Goal: Transaction & Acquisition: Purchase product/service

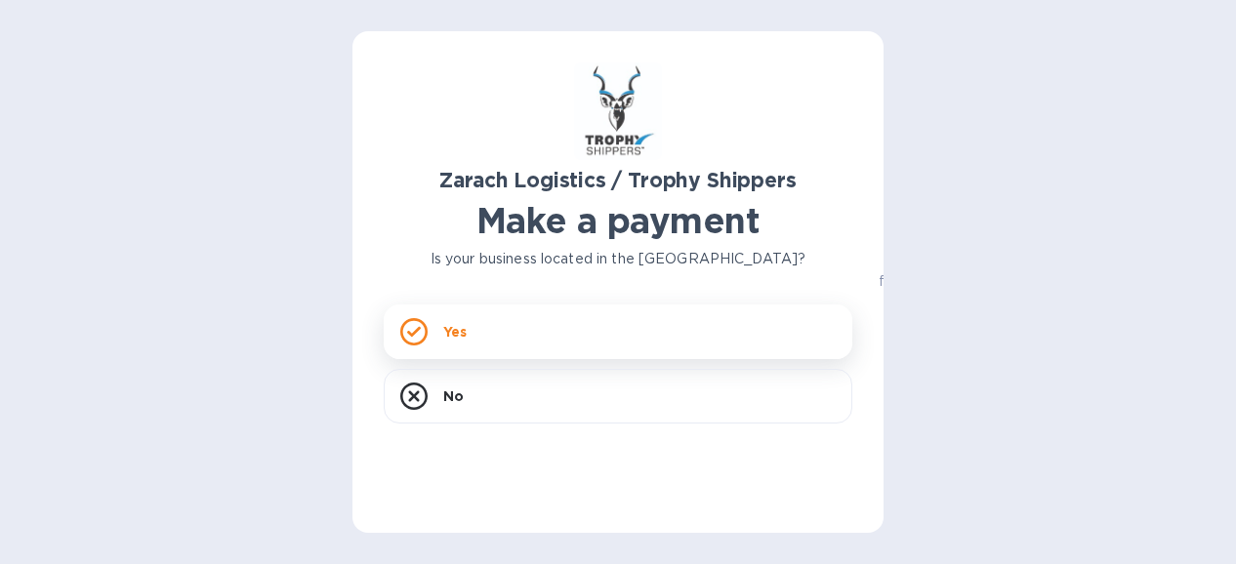
click at [428, 336] on div "Yes" at bounding box center [618, 332] width 469 height 55
click at [418, 329] on icon at bounding box center [414, 332] width 14 height 11
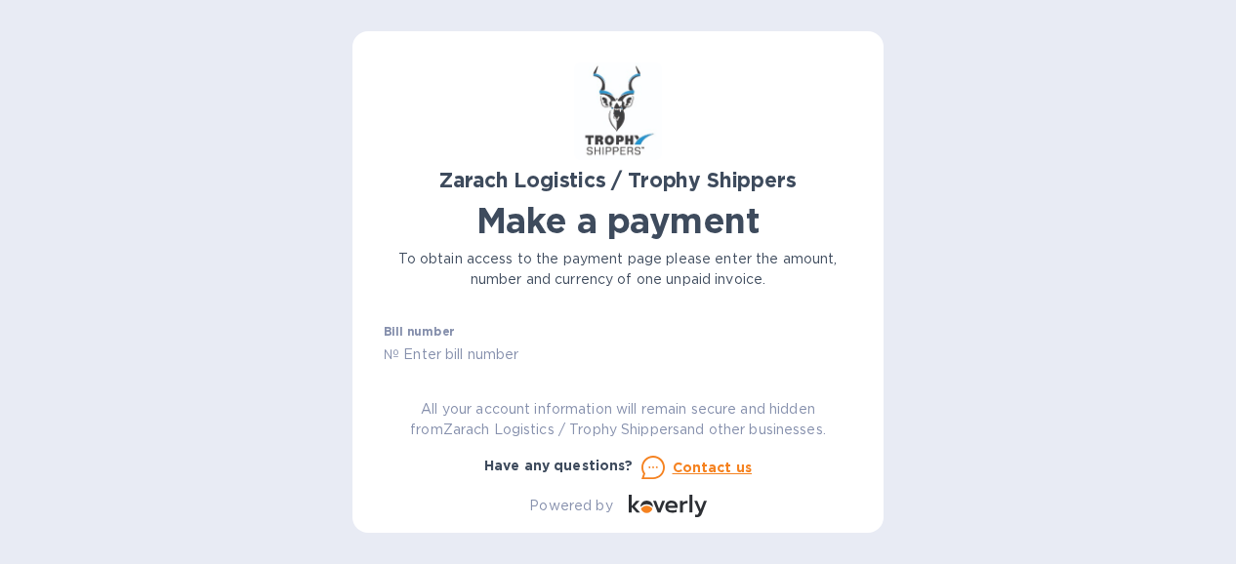
click at [566, 354] on input "text" at bounding box center [625, 355] width 453 height 29
click at [572, 351] on div "Business name" at bounding box center [618, 360] width 469 height 45
click at [517, 350] on div "Business name" at bounding box center [618, 360] width 469 height 45
click at [484, 351] on div "Business name" at bounding box center [618, 360] width 469 height 45
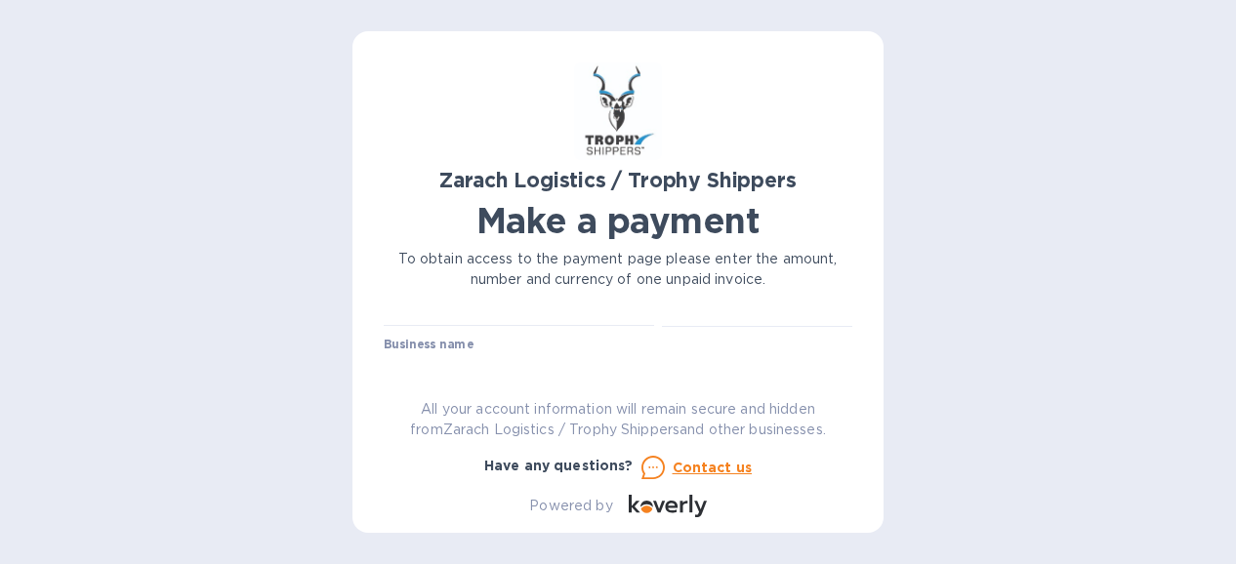
click at [436, 342] on label "Business name" at bounding box center [429, 346] width 90 height 12
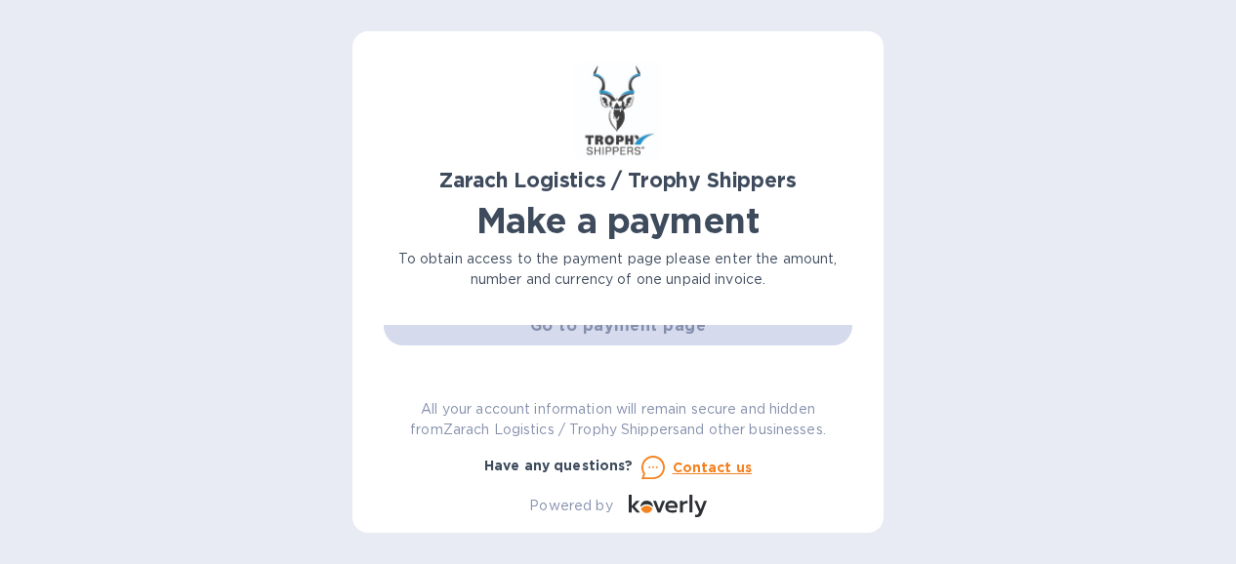
scroll to position [172, 0]
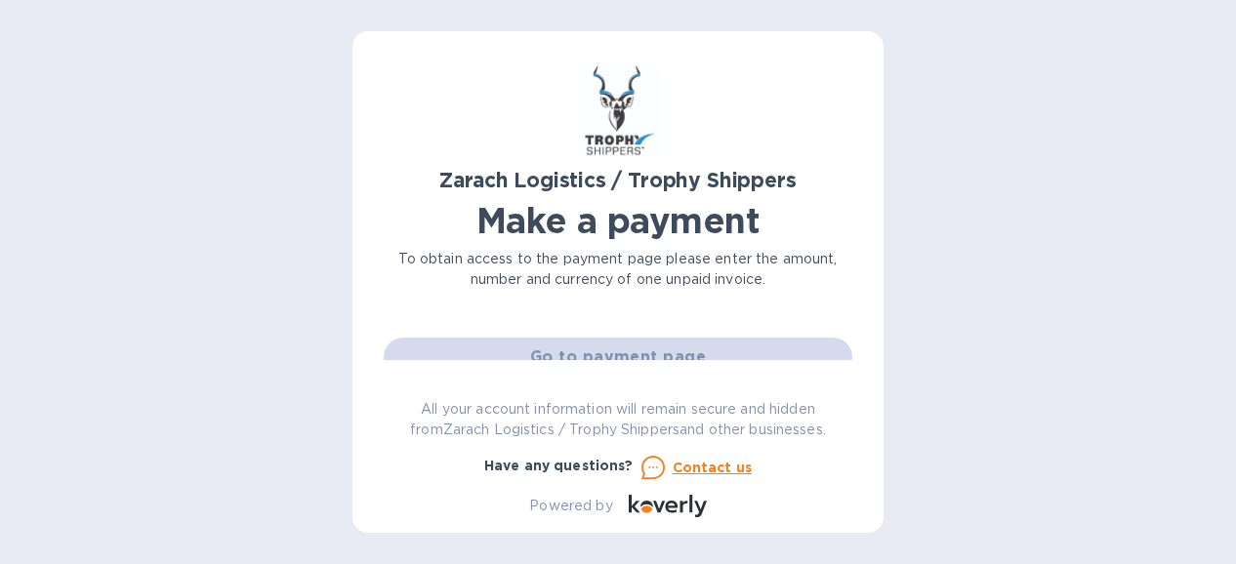
click at [659, 355] on div "Go to payment page" at bounding box center [618, 357] width 476 height 47
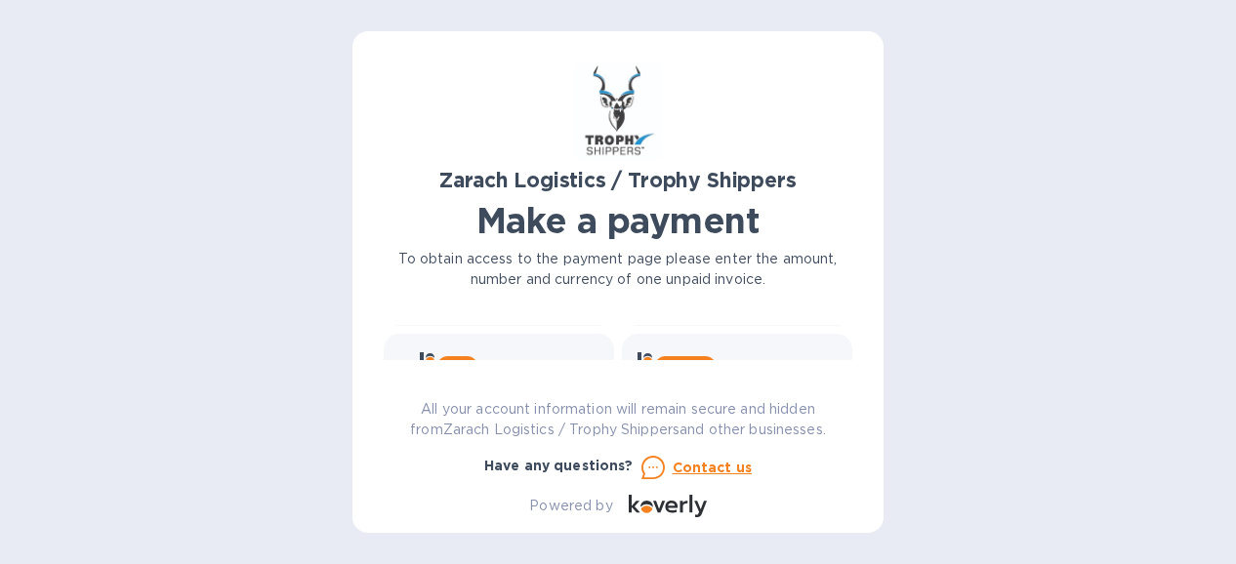
scroll to position [360, 0]
click at [780, 337] on div "and more..." at bounding box center [803, 328] width 79 height 21
click at [706, 329] on icon at bounding box center [711, 325] width 25 height 19
click at [672, 329] on icon at bounding box center [677, 327] width 10 height 12
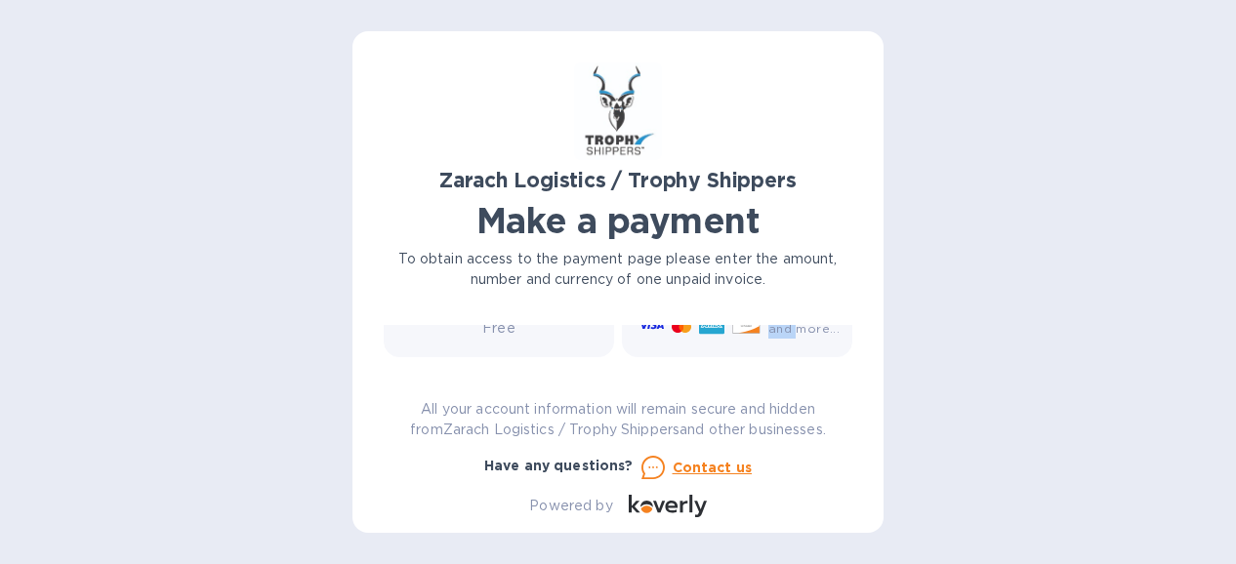
click at [672, 329] on icon at bounding box center [677, 327] width 10 height 12
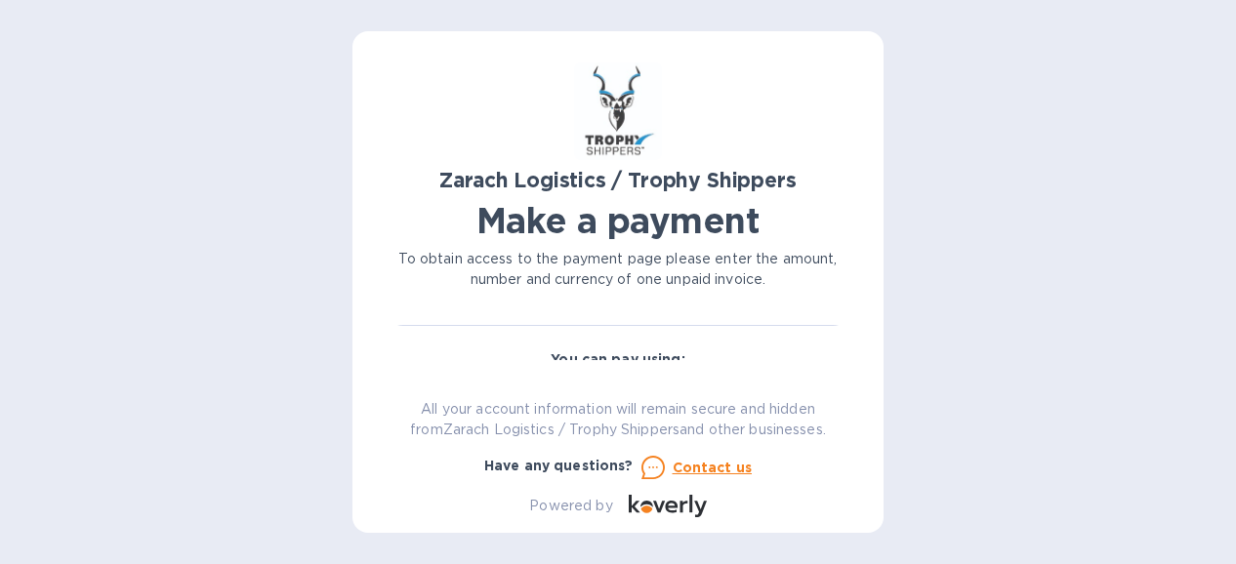
scroll to position [193, 0]
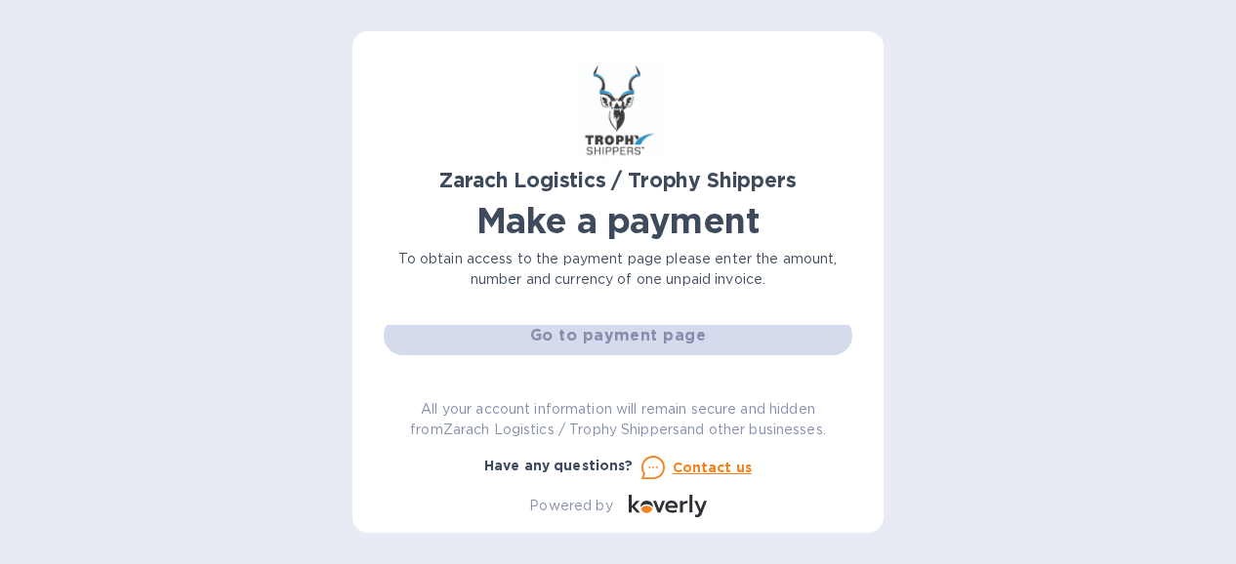
click at [679, 336] on div "Go to payment page" at bounding box center [618, 335] width 476 height 47
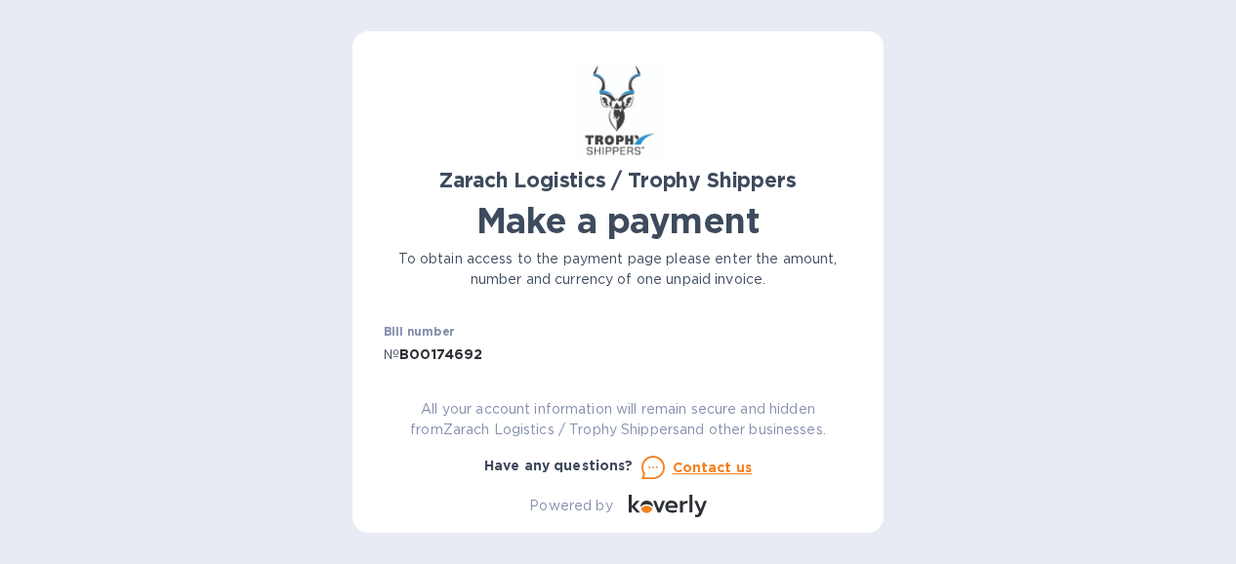
scroll to position [98, 0]
click at [495, 358] on input "text" at bounding box center [618, 369] width 469 height 29
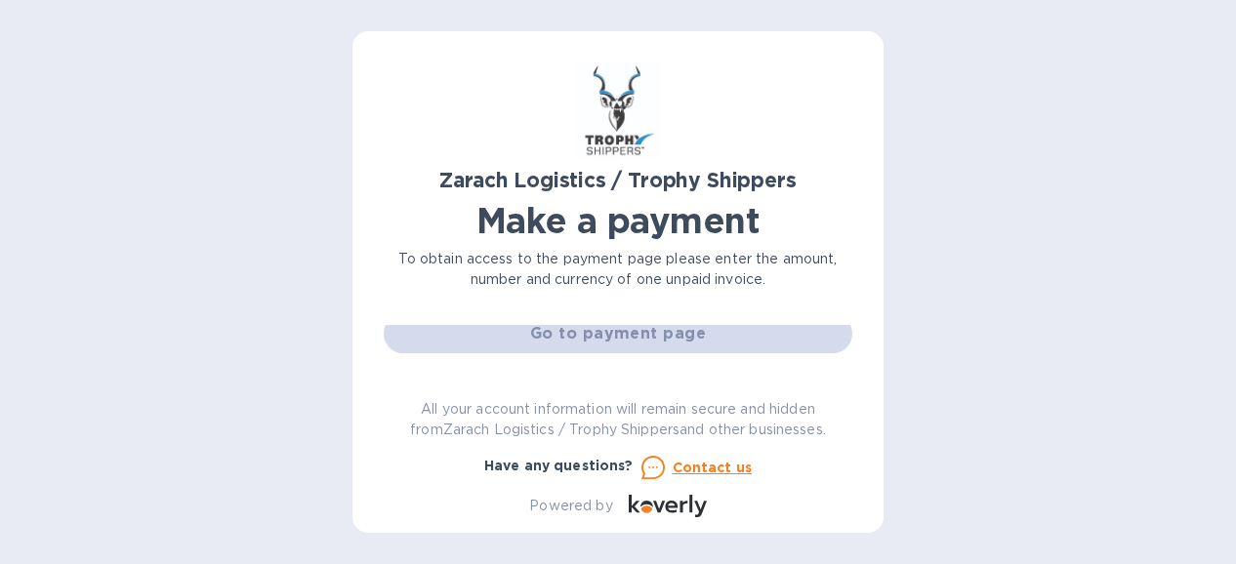
click at [535, 333] on div "Go to payment page" at bounding box center [618, 333] width 476 height 47
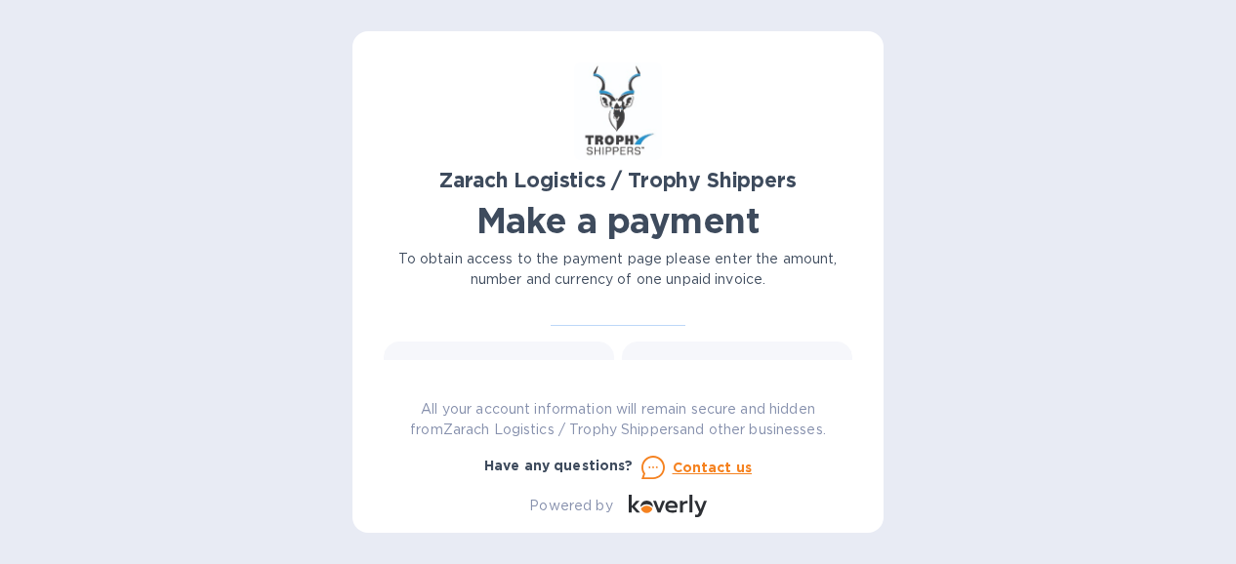
scroll to position [234, 0]
click at [611, 348] on b "You can pay using:" at bounding box center [618, 348] width 134 height 16
click at [863, 408] on div "Zarach Logistics / Trophy Shippers Make a payment To obtain access to the payme…" at bounding box center [617, 282] width 531 height 502
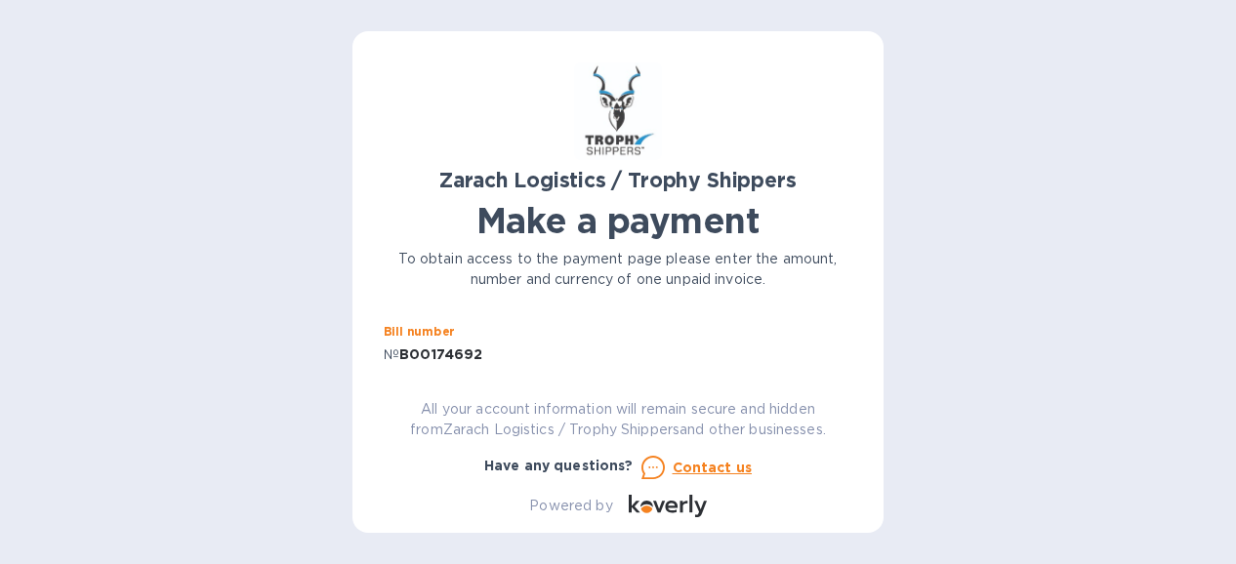
click at [534, 357] on input "B00174692" at bounding box center [625, 355] width 453 height 29
click at [529, 363] on div "Zarach Logistics / Trophy Shippers Make a payment To obtain access to the payme…" at bounding box center [618, 289] width 469 height 455
click at [498, 355] on input "B00174692" at bounding box center [625, 355] width 453 height 29
drag, startPoint x: 852, startPoint y: 331, endPoint x: 850, endPoint y: 348, distance: 16.7
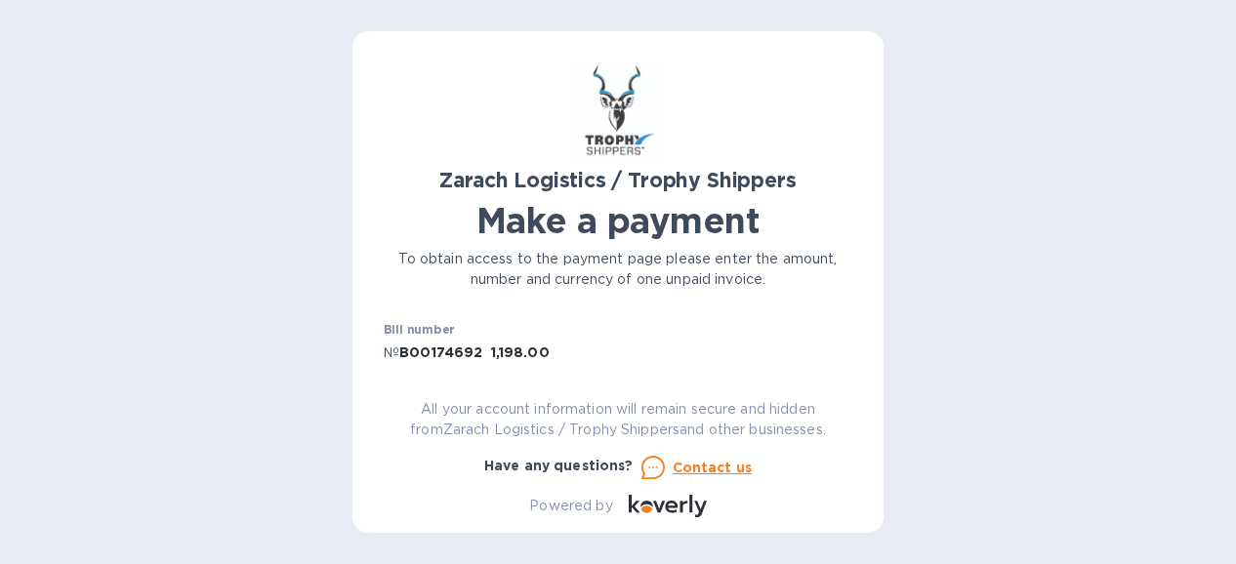
click at [850, 348] on div "Zarach Logistics / Trophy Shippers Make a payment To obtain access to the payme…" at bounding box center [617, 282] width 531 height 502
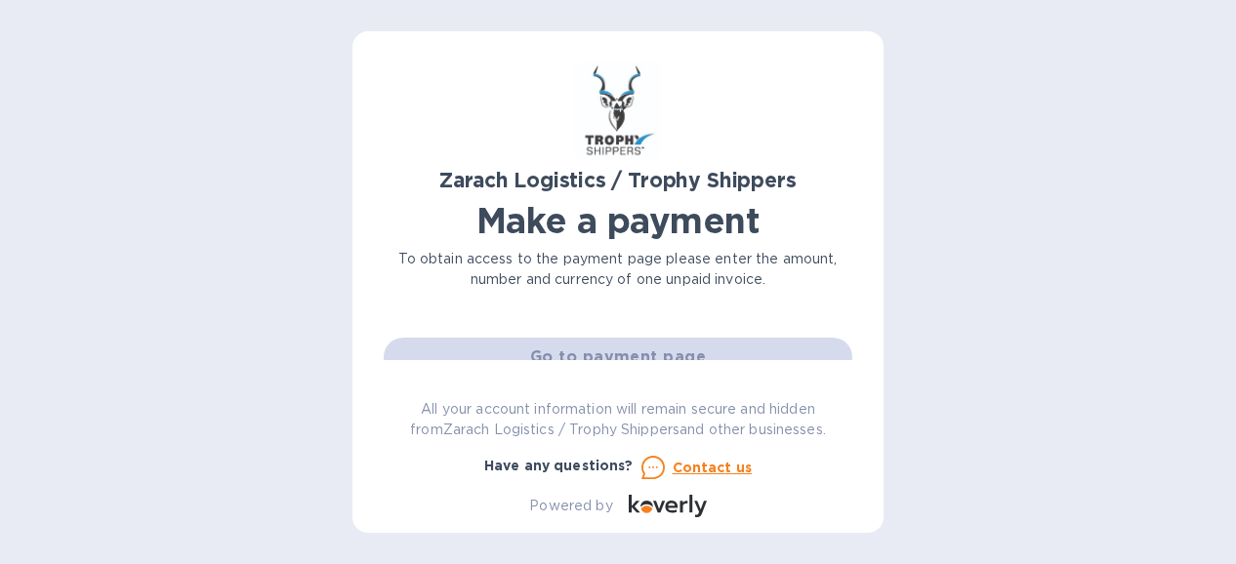
click at [758, 352] on div "Go to payment page" at bounding box center [618, 357] width 476 height 47
click at [699, 356] on div "Go to payment page" at bounding box center [618, 357] width 476 height 47
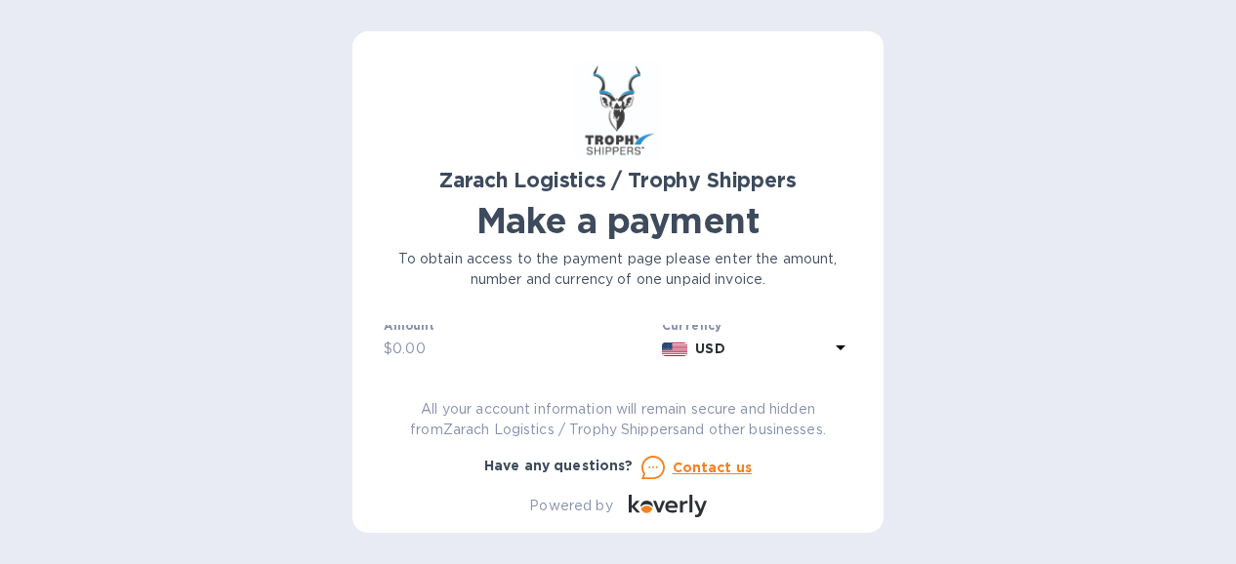
scroll to position [31, 0]
click at [853, 337] on div "Zarach Logistics / Trophy Shippers Make a payment To obtain access to the payme…" at bounding box center [617, 282] width 531 height 502
click at [553, 347] on input "B00174692 1,198.00" at bounding box center [625, 355] width 453 height 29
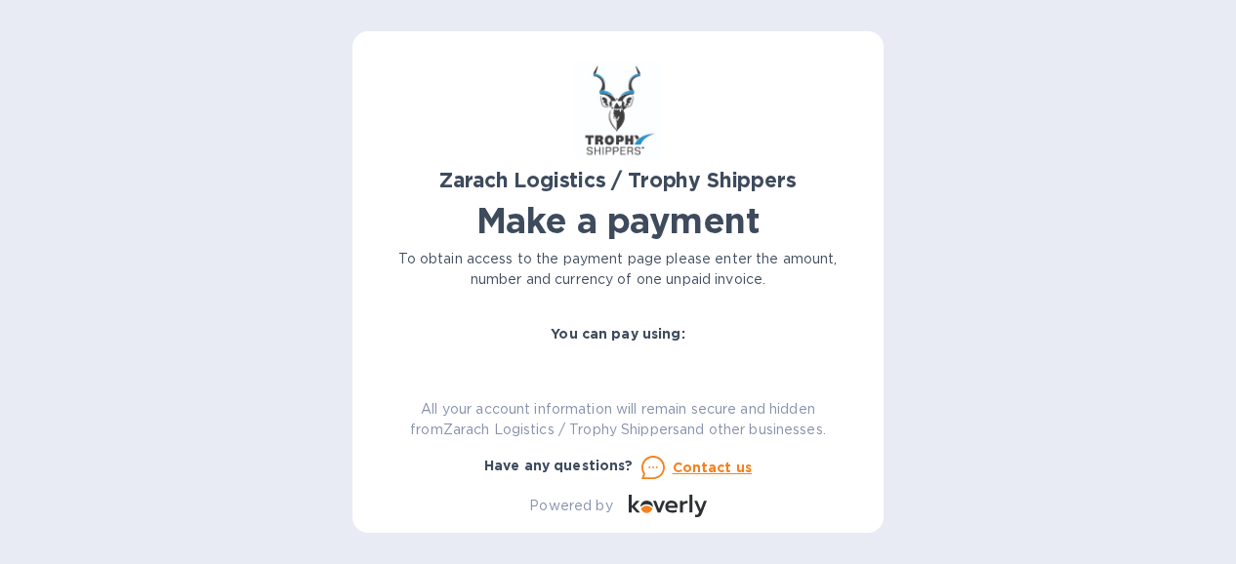
type input "B00174692"
drag, startPoint x: 846, startPoint y: 348, endPoint x: 805, endPoint y: 357, distance: 41.2
click at [805, 357] on div "Credit card and more..." at bounding box center [737, 414] width 238 height 117
click at [430, 345] on input "text" at bounding box center [523, 349] width 262 height 29
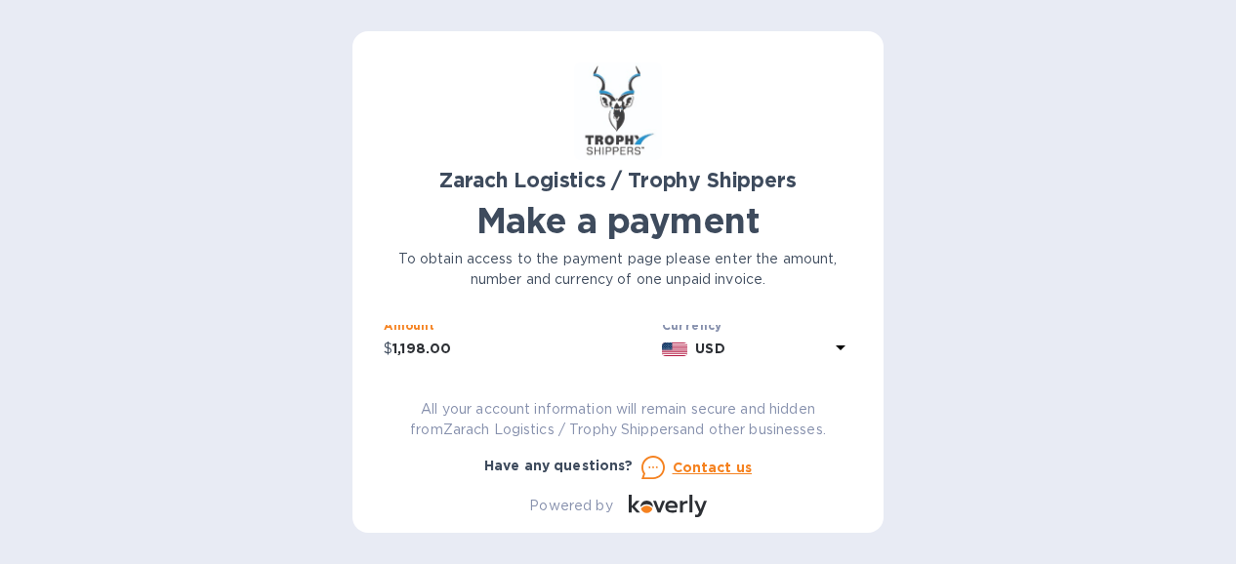
type input "1,198.00"
click at [678, 348] on img at bounding box center [675, 350] width 26 height 14
click at [695, 350] on b "USD" at bounding box center [709, 349] width 29 height 16
click at [422, 345] on input "text" at bounding box center [618, 342] width 469 height 29
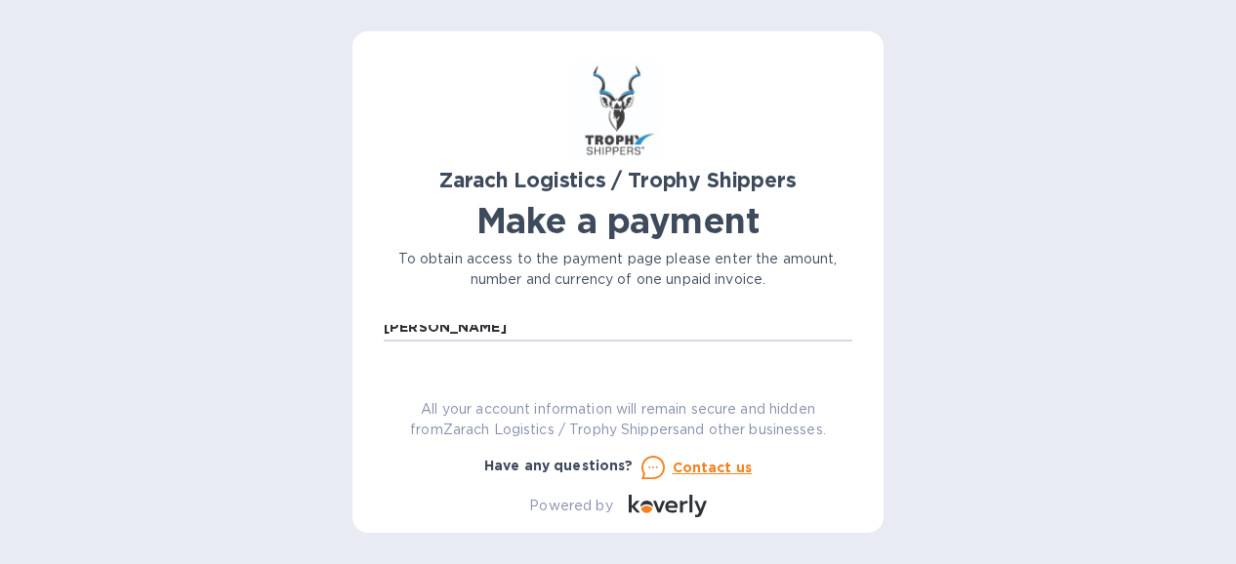
scroll to position [187, 0]
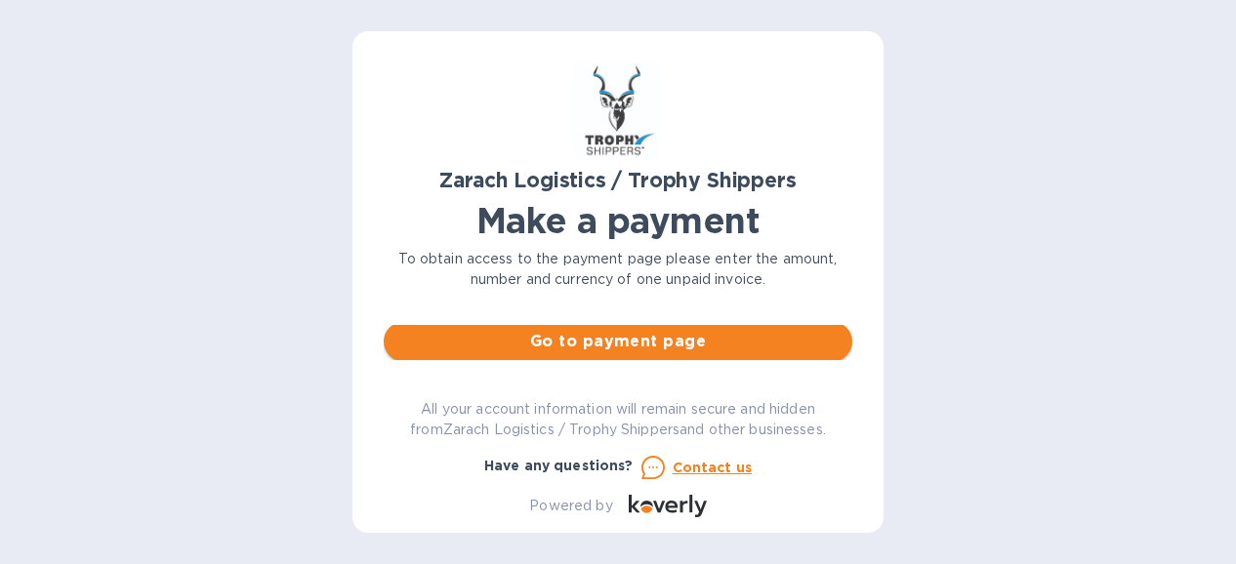
type input "Mark Forsythe"
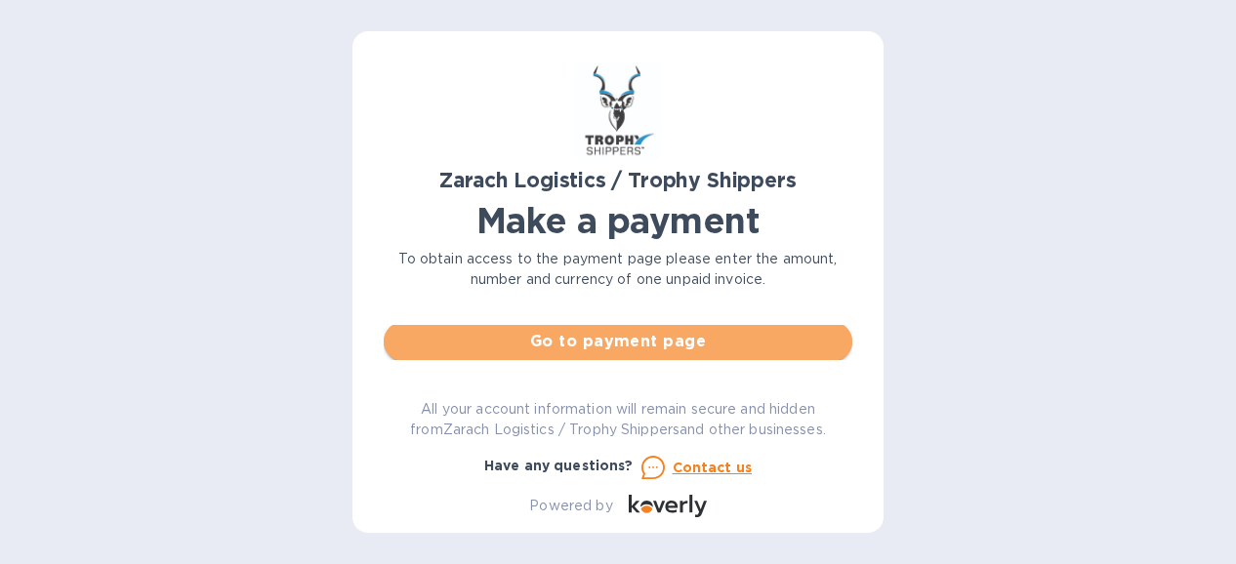
click at [693, 343] on span "Go to payment page" at bounding box center [617, 341] width 437 height 23
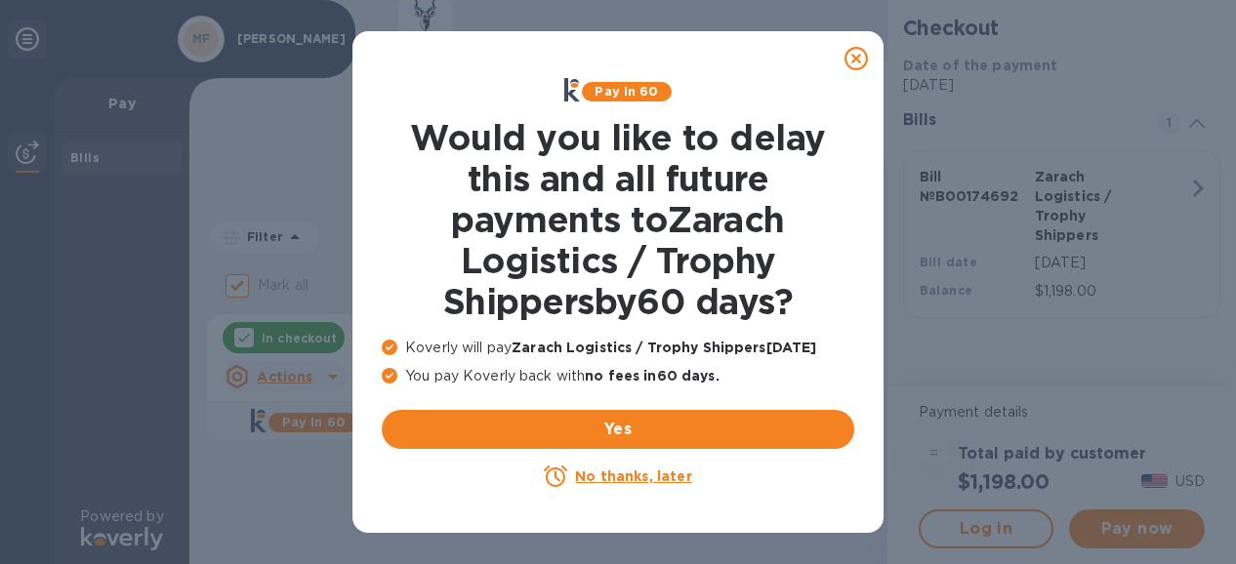
click at [608, 472] on u "No thanks, later" at bounding box center [633, 477] width 116 height 16
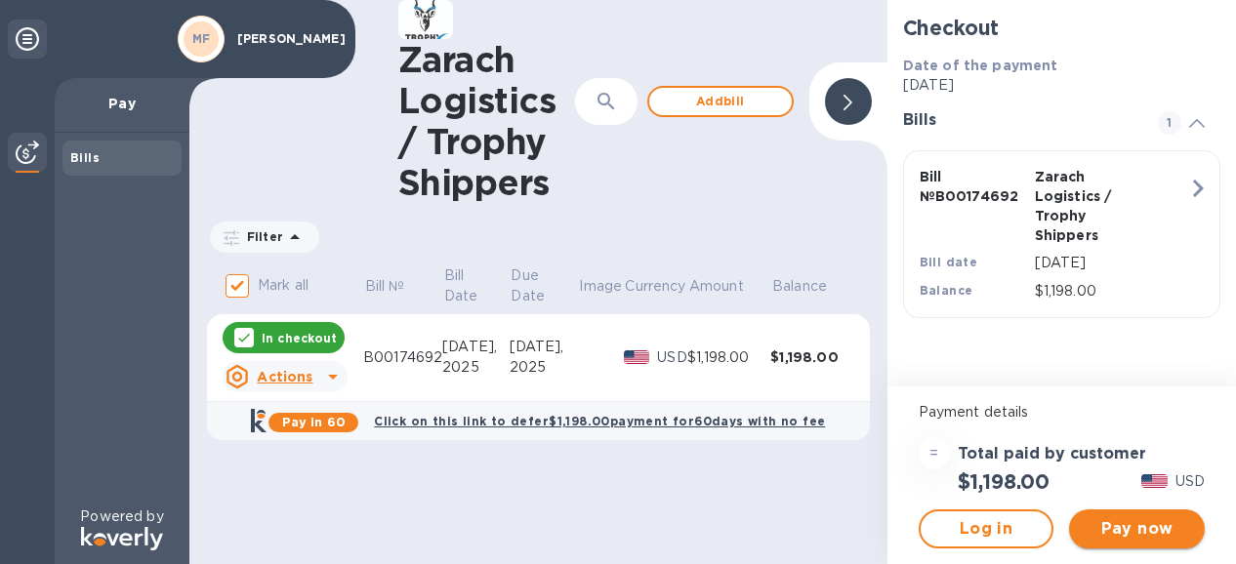
click at [1116, 524] on span "Pay now" at bounding box center [1137, 528] width 104 height 23
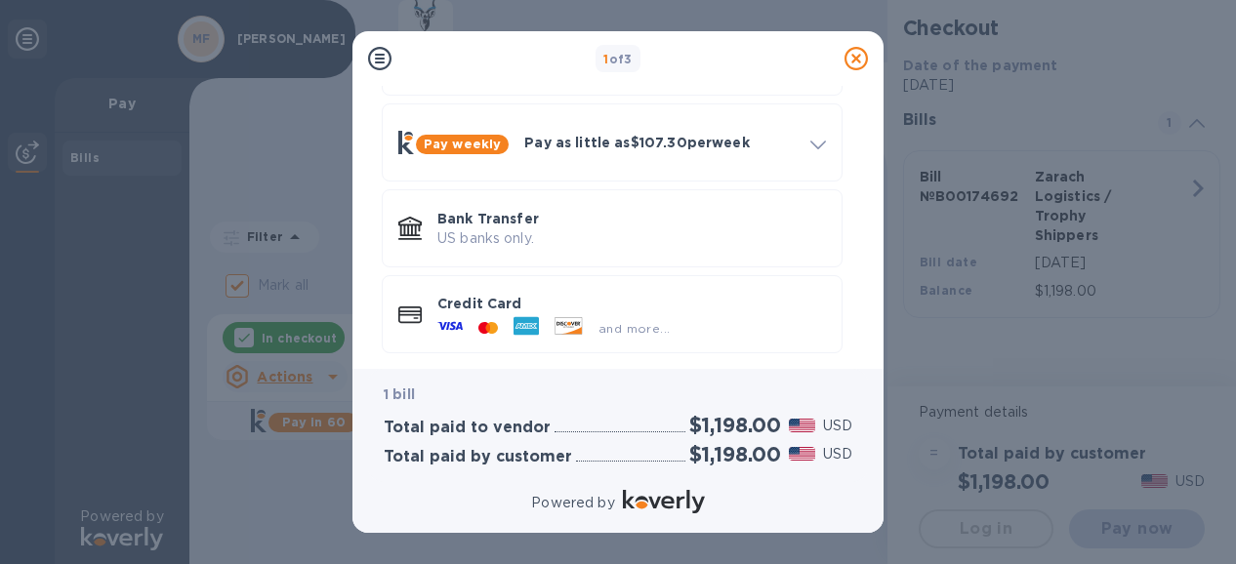
scroll to position [178, 0]
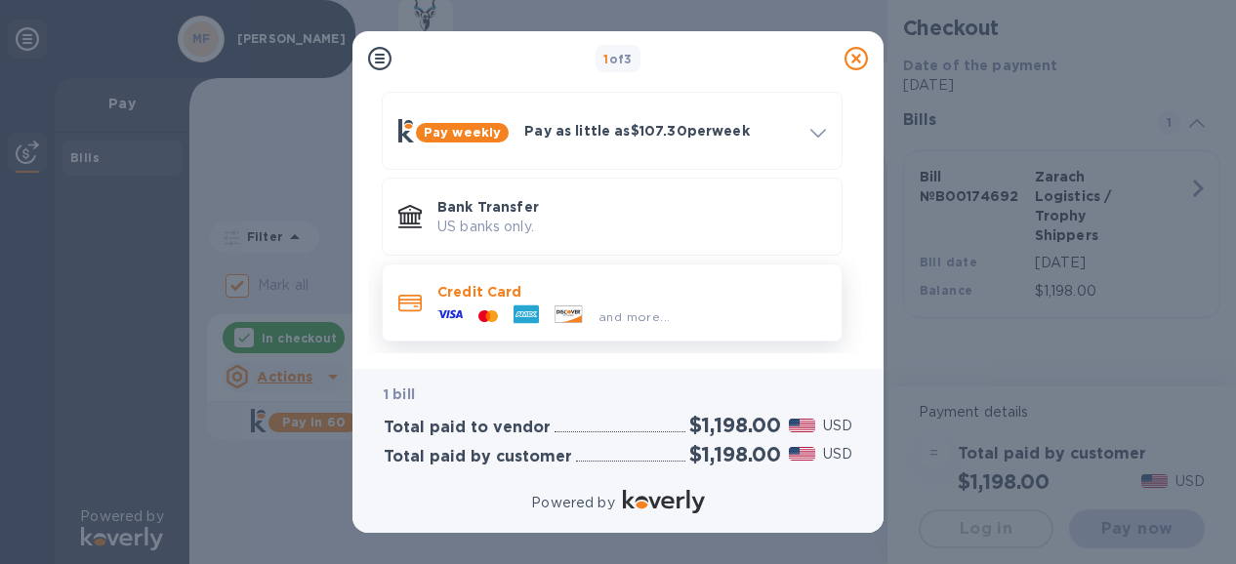
click at [491, 310] on icon at bounding box center [493, 316] width 10 height 12
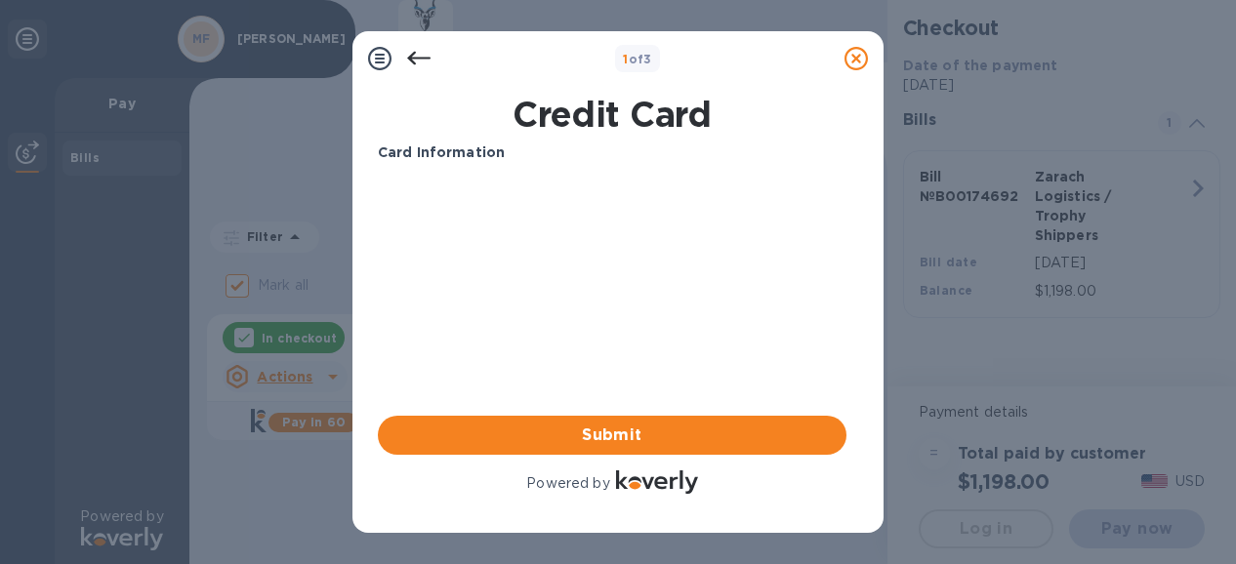
scroll to position [0, 0]
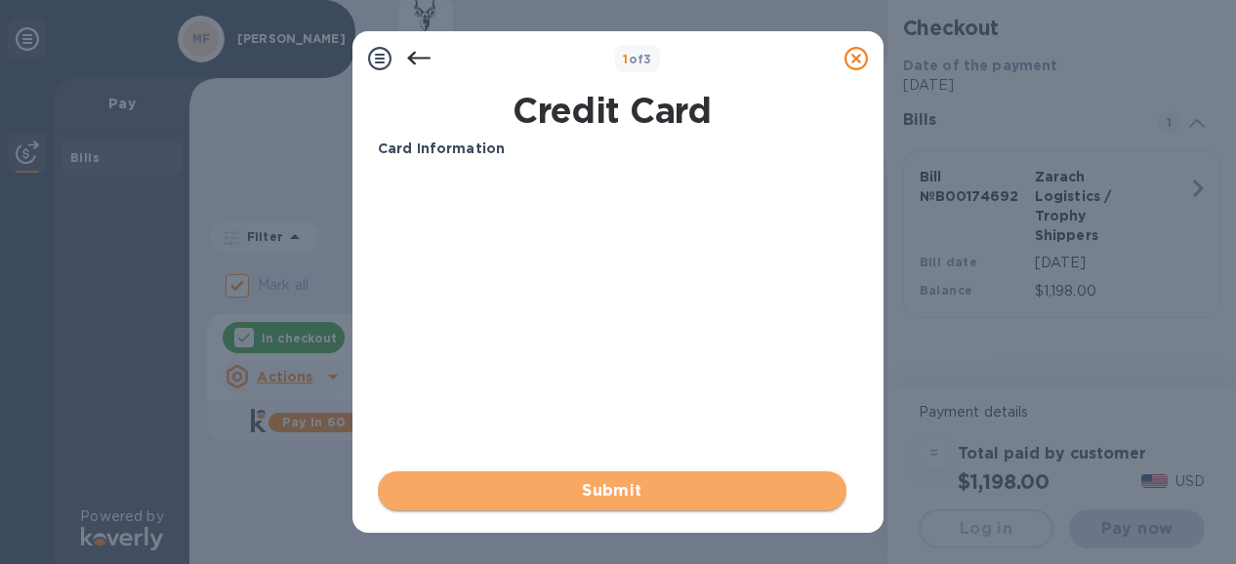
click at [592, 496] on span "Submit" at bounding box center [611, 490] width 437 height 23
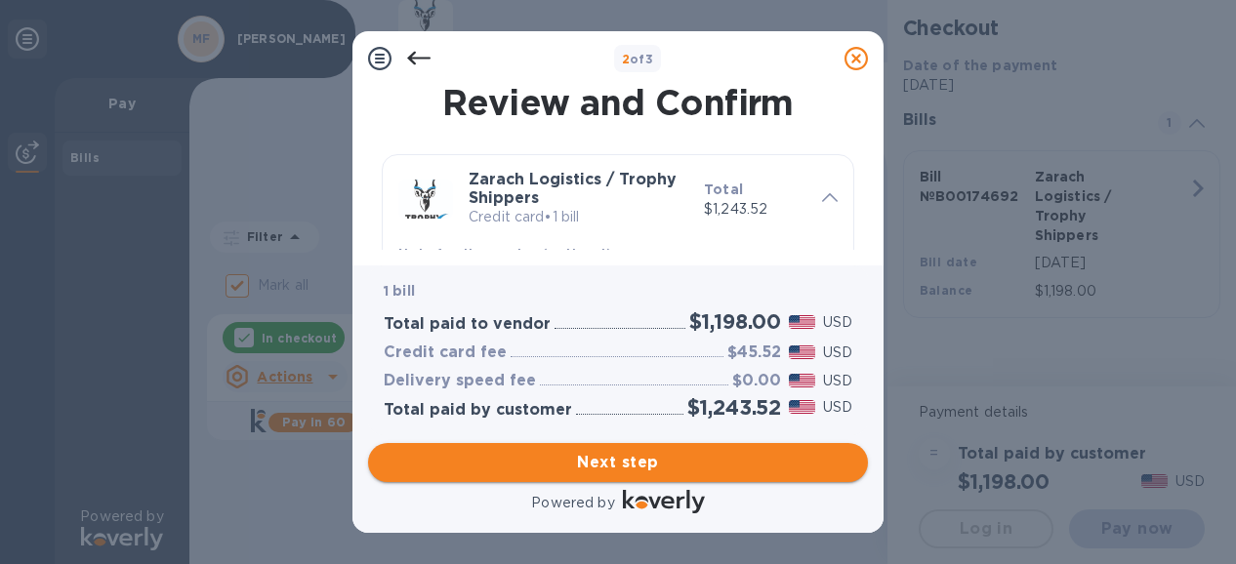
click at [617, 470] on span "Next step" at bounding box center [618, 462] width 469 height 23
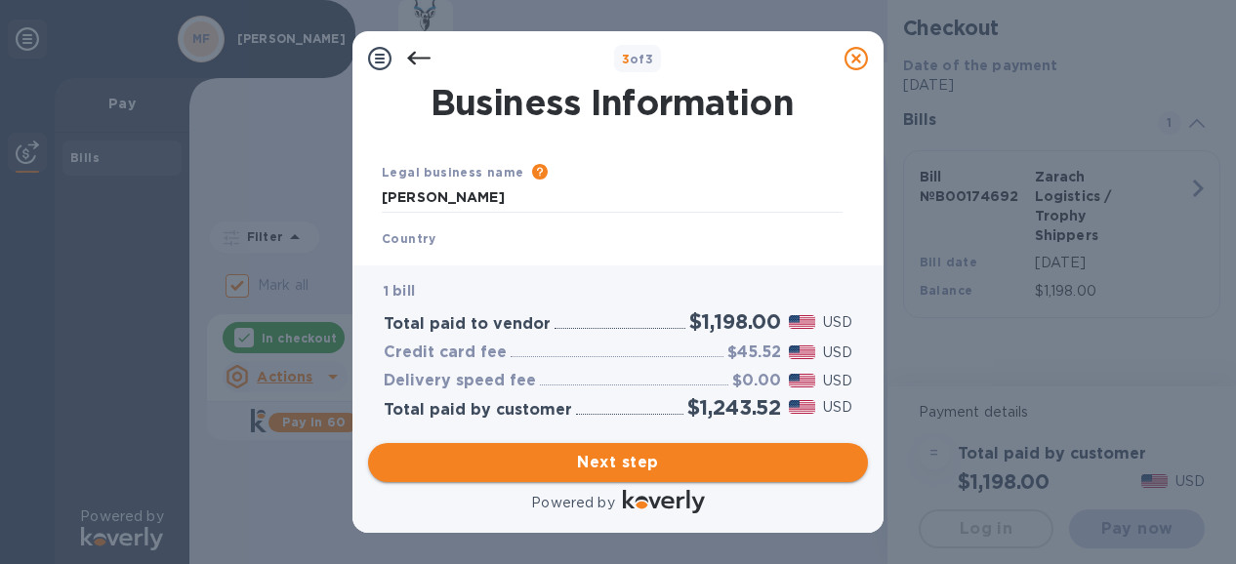
type input "United States"
click at [604, 462] on span "Next step" at bounding box center [618, 462] width 469 height 23
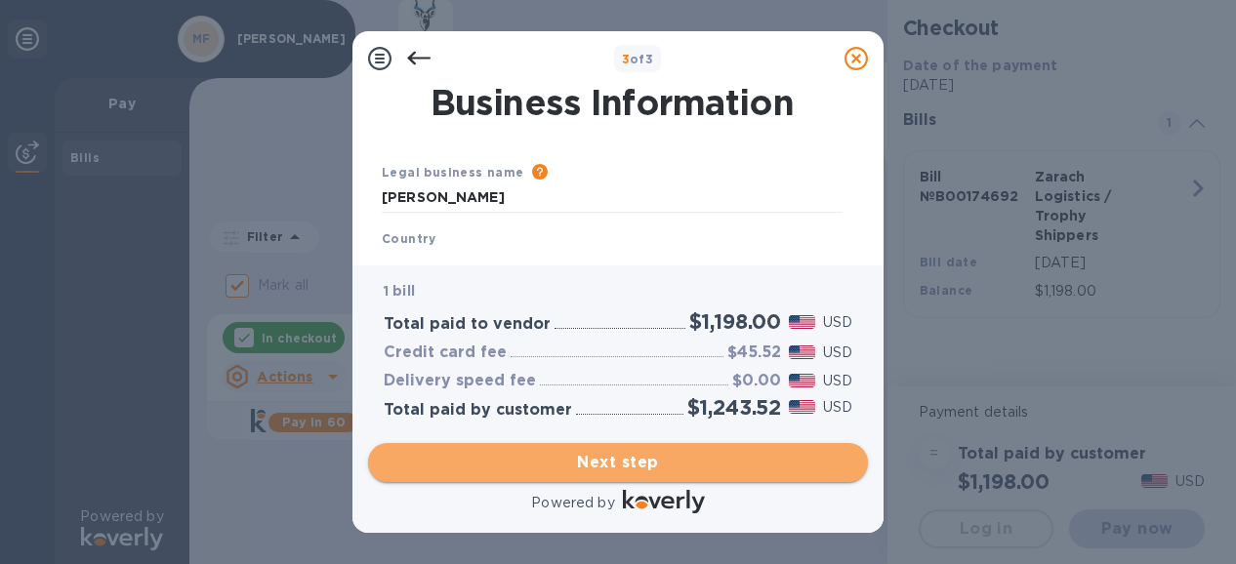
click at [602, 462] on span "Next step" at bounding box center [618, 462] width 469 height 23
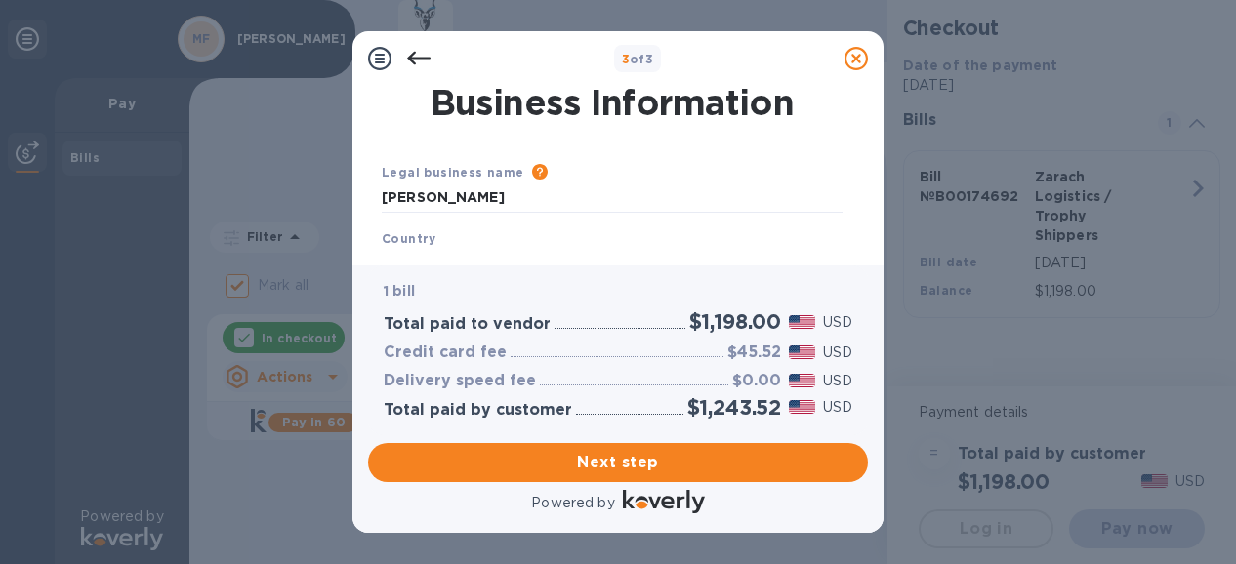
click at [445, 233] on div "Country United States" at bounding box center [612, 252] width 476 height 62
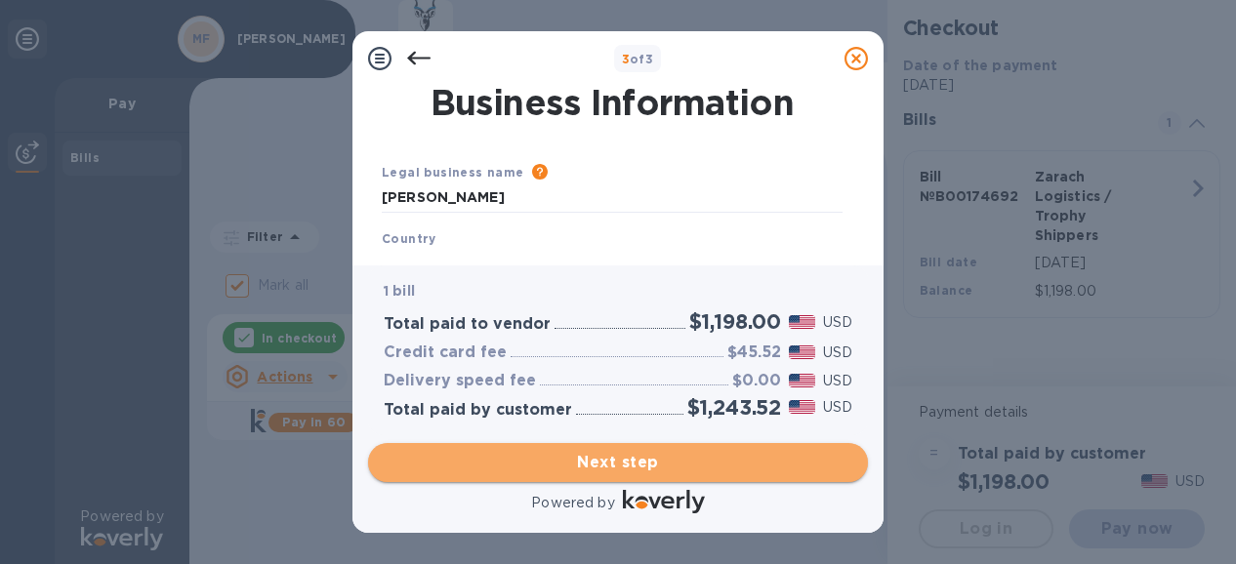
click at [573, 463] on span "Next step" at bounding box center [618, 462] width 469 height 23
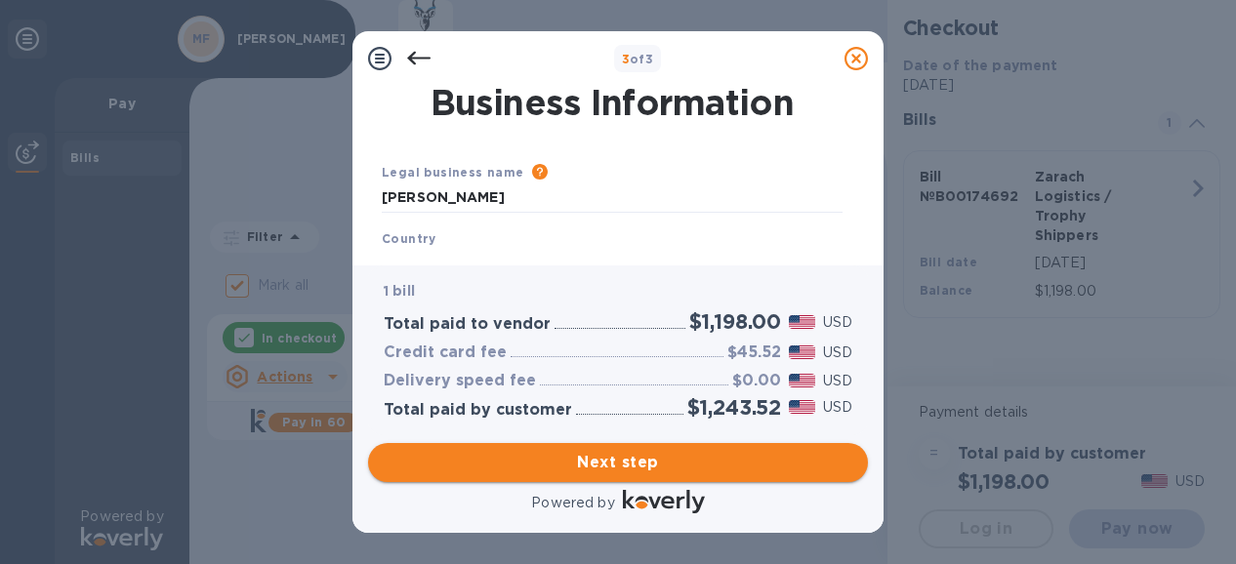
click at [683, 474] on span "Next step" at bounding box center [618, 462] width 469 height 23
click at [1009, 325] on div "3 of 3 Business Information Legal business name Please provide the legal name t…" at bounding box center [618, 282] width 1236 height 564
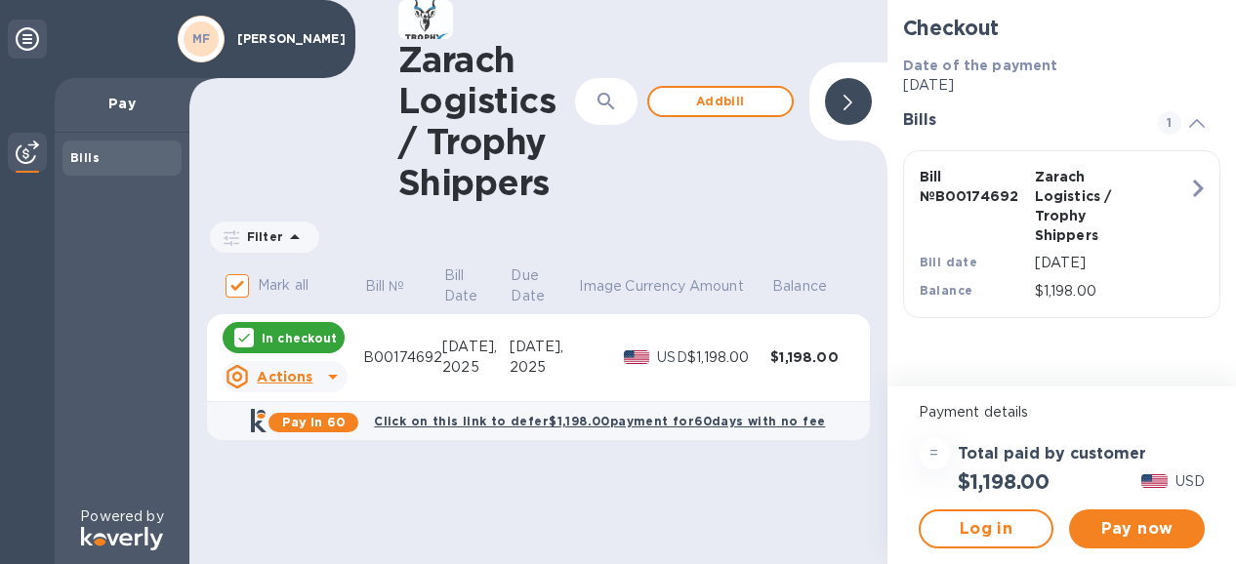
click at [330, 339] on p "In checkout" at bounding box center [299, 338] width 75 height 17
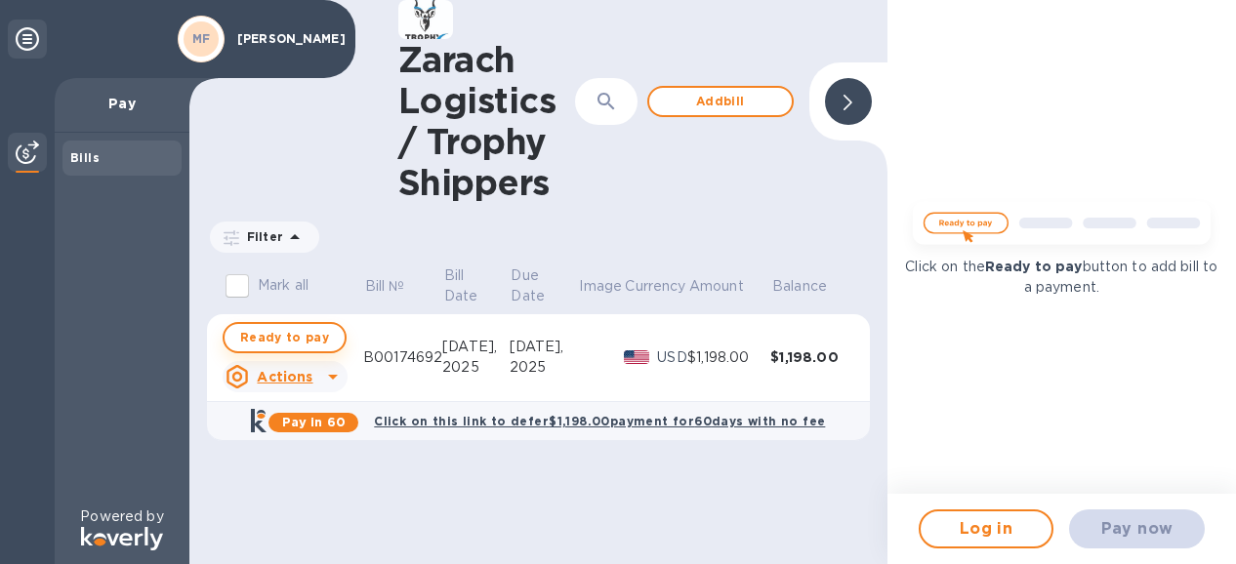
click at [322, 339] on span "Ready to pay" at bounding box center [284, 337] width 89 height 23
checkbox input "true"
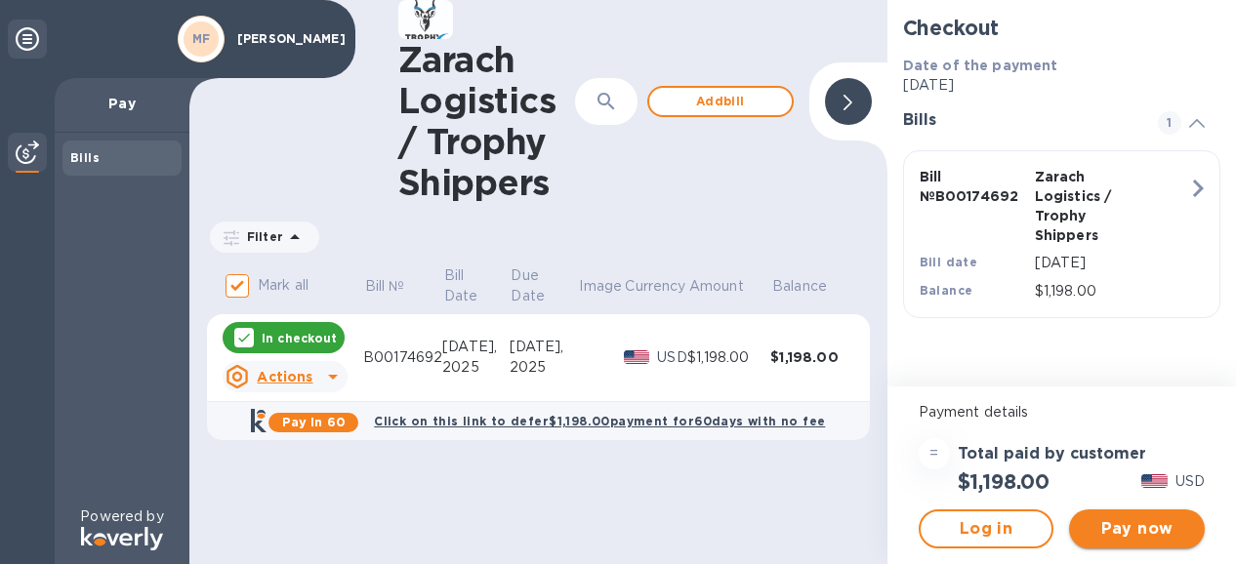
click at [1096, 524] on span "Pay now" at bounding box center [1137, 528] width 104 height 23
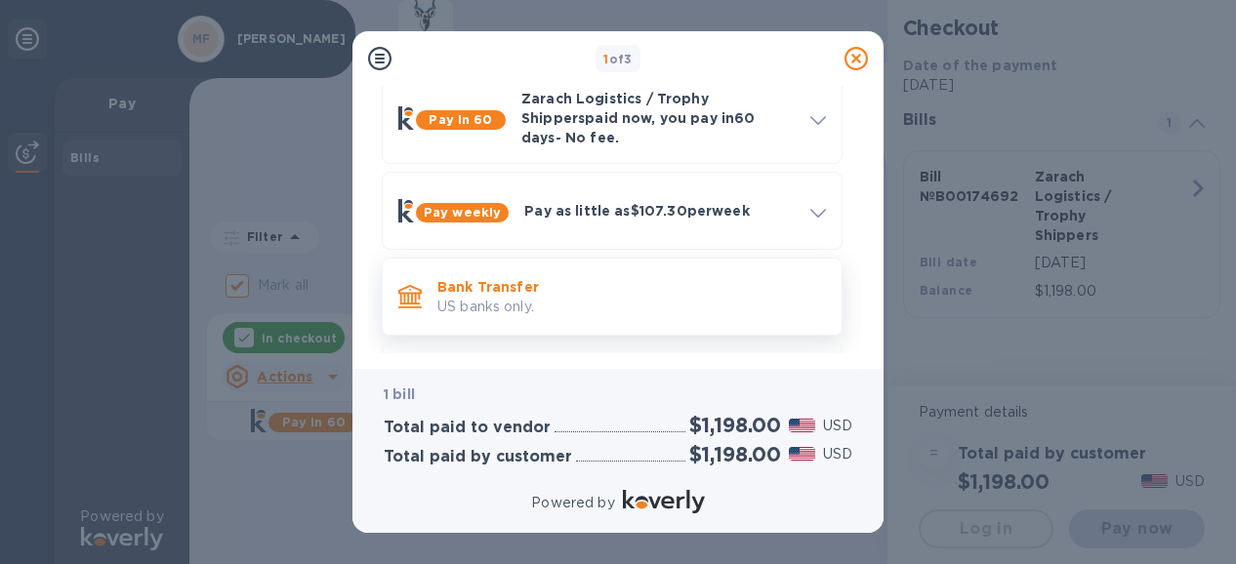
scroll to position [180, 0]
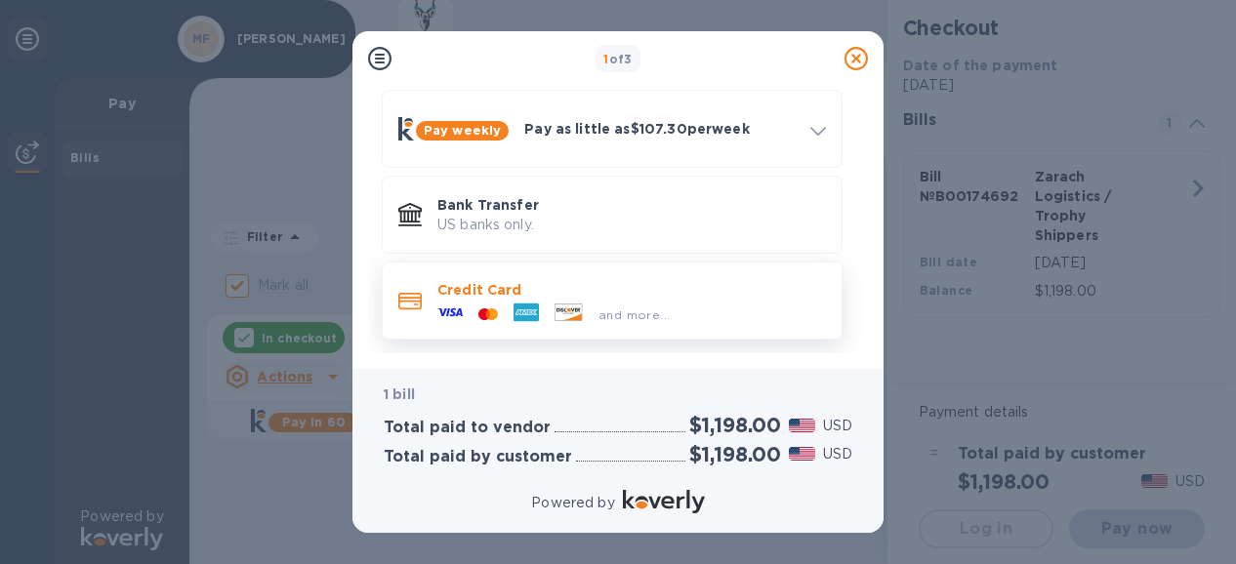
click at [496, 309] on icon at bounding box center [488, 315] width 20 height 12
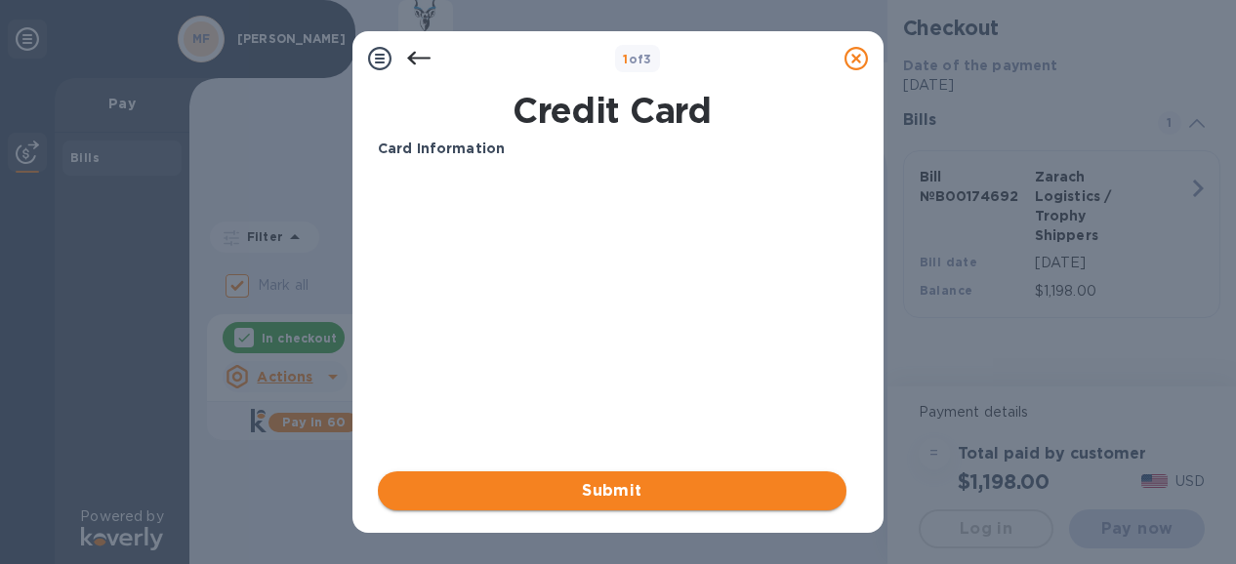
click at [625, 487] on span "Submit" at bounding box center [611, 490] width 437 height 23
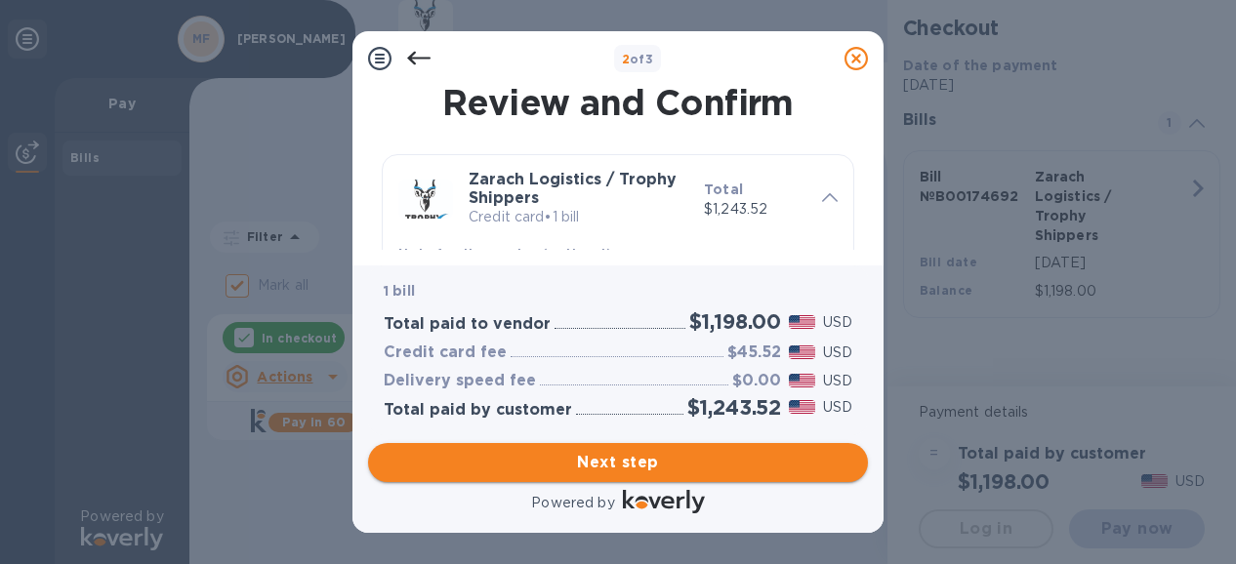
click at [615, 461] on span "Next step" at bounding box center [618, 462] width 469 height 23
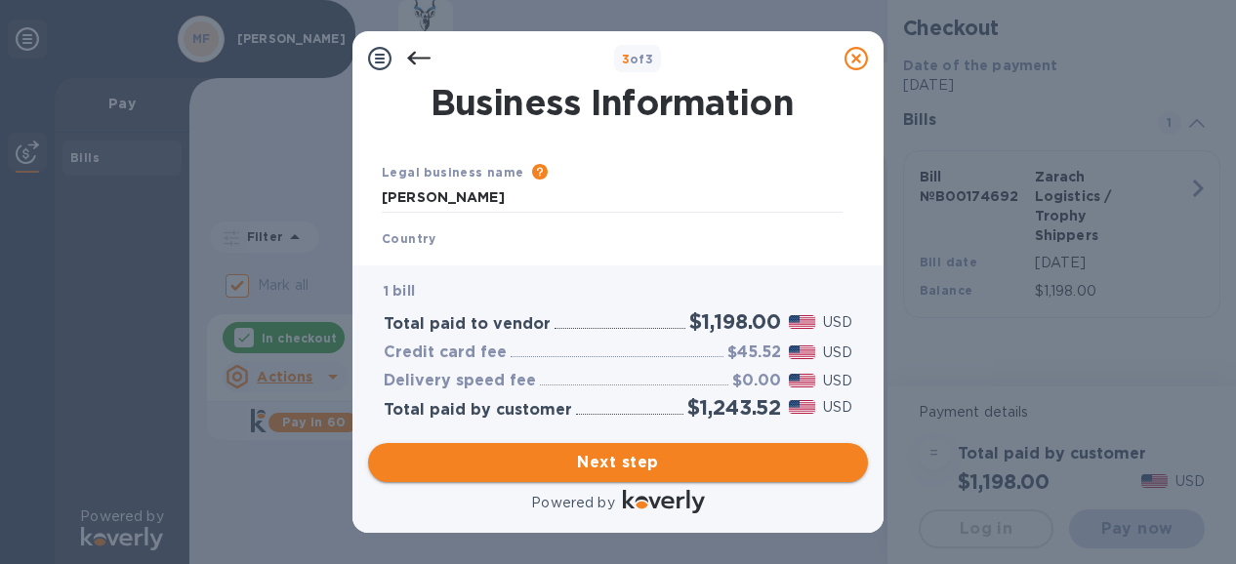
type input "United States"
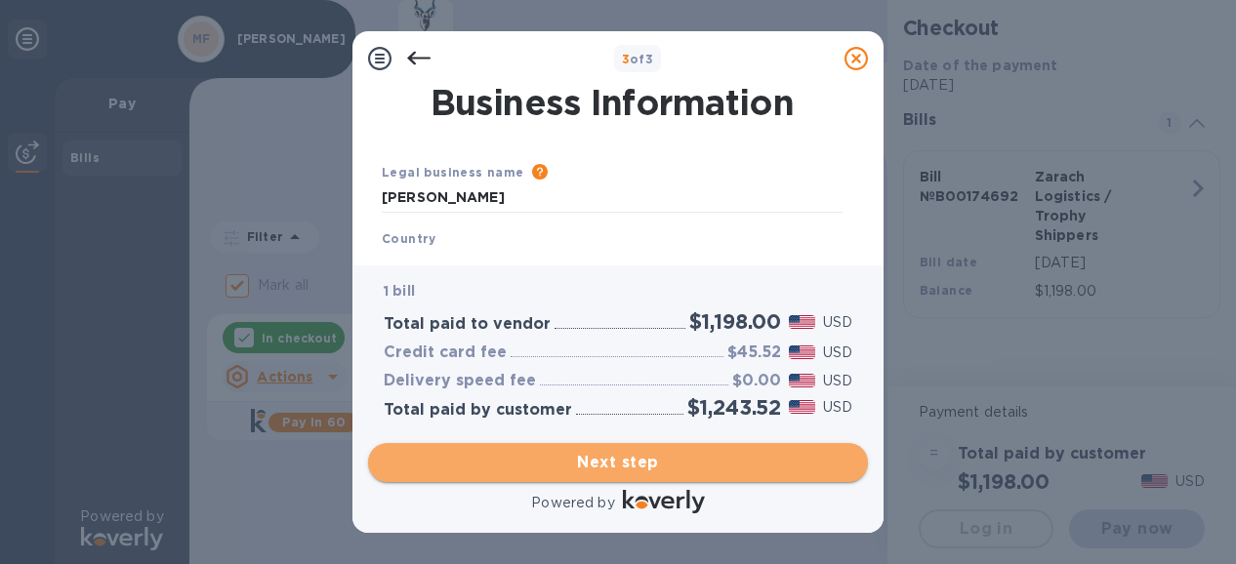
click at [612, 463] on span "Next step" at bounding box center [618, 462] width 469 height 23
